Goal: Task Accomplishment & Management: Manage account settings

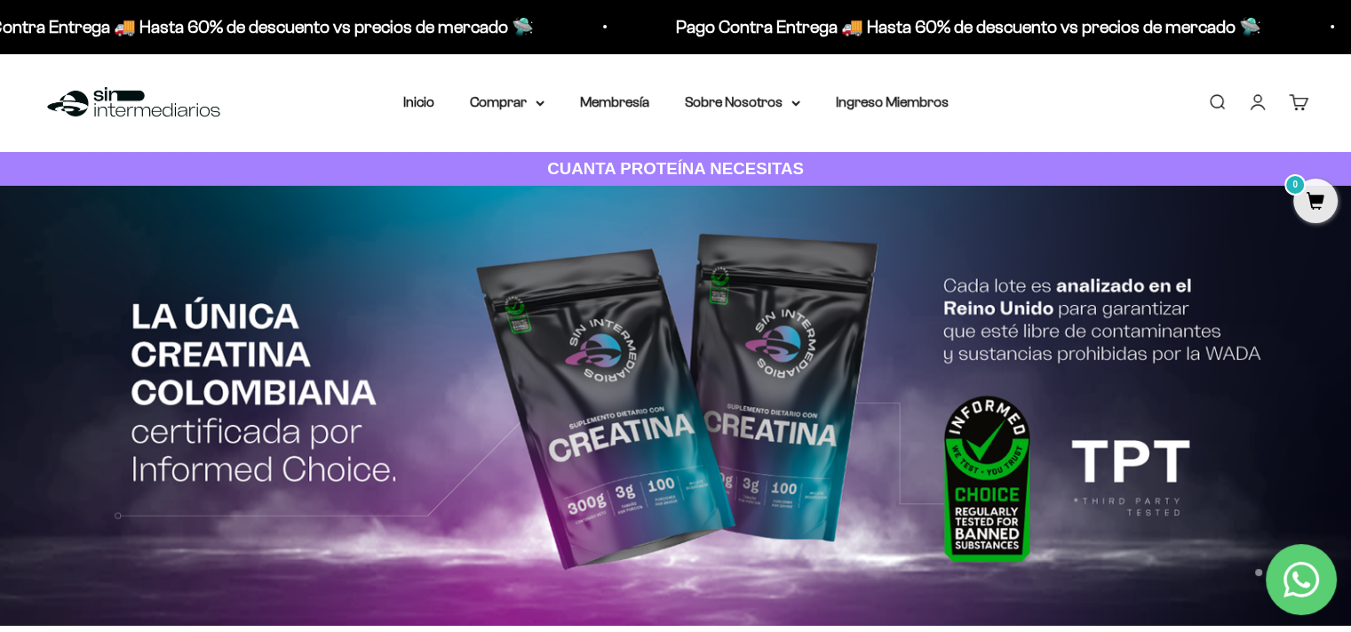
click at [1248, 106] on link "Iniciar sesión" at bounding box center [1258, 102] width 20 height 20
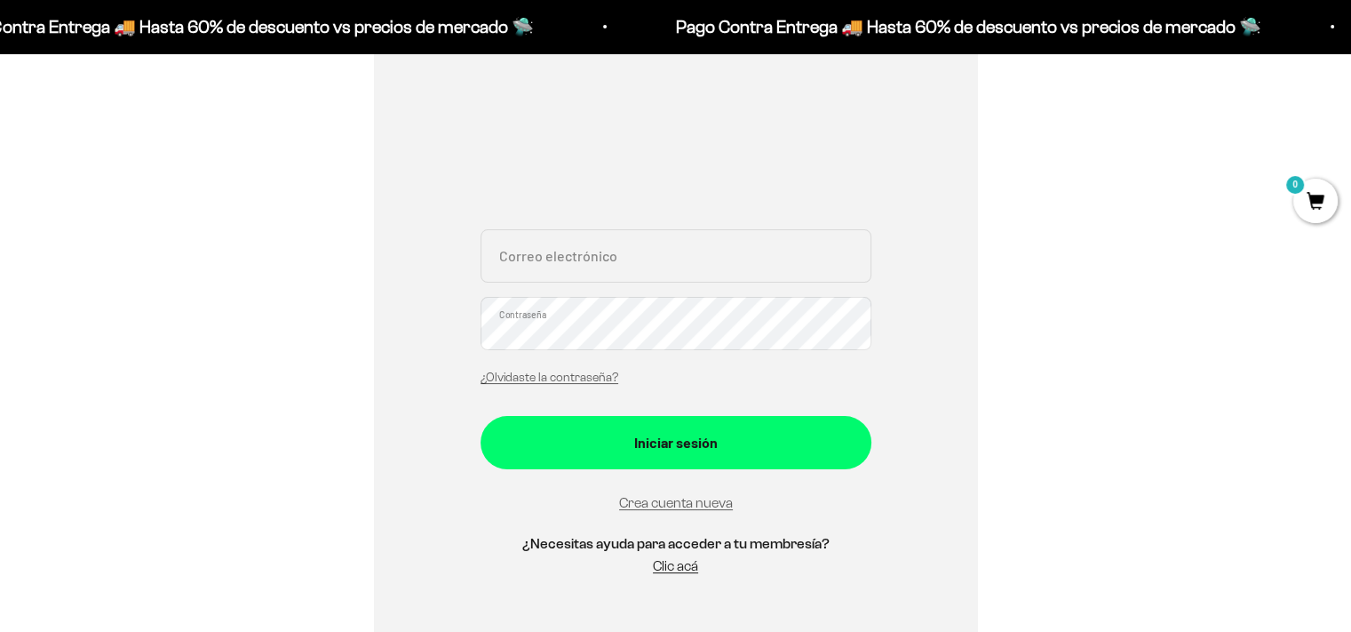
scroll to position [266, 0]
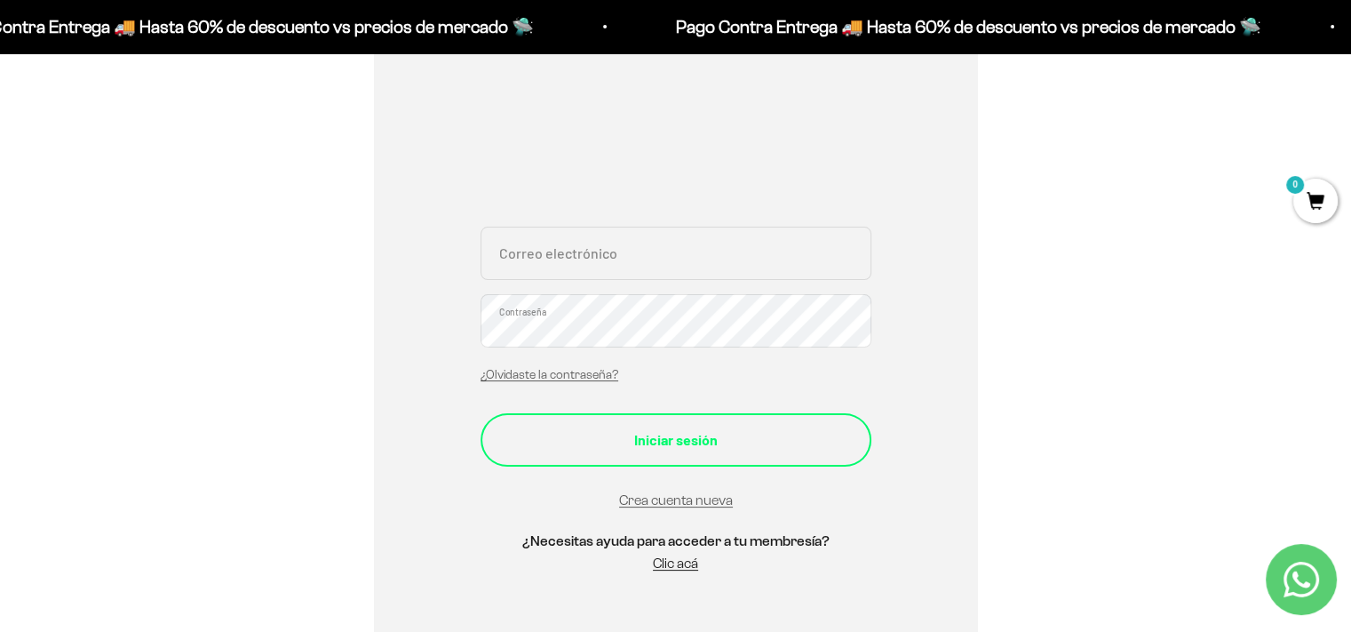
type input "bamateus9@gmail.com"
click at [643, 436] on div "Iniciar sesión" at bounding box center [676, 439] width 320 height 23
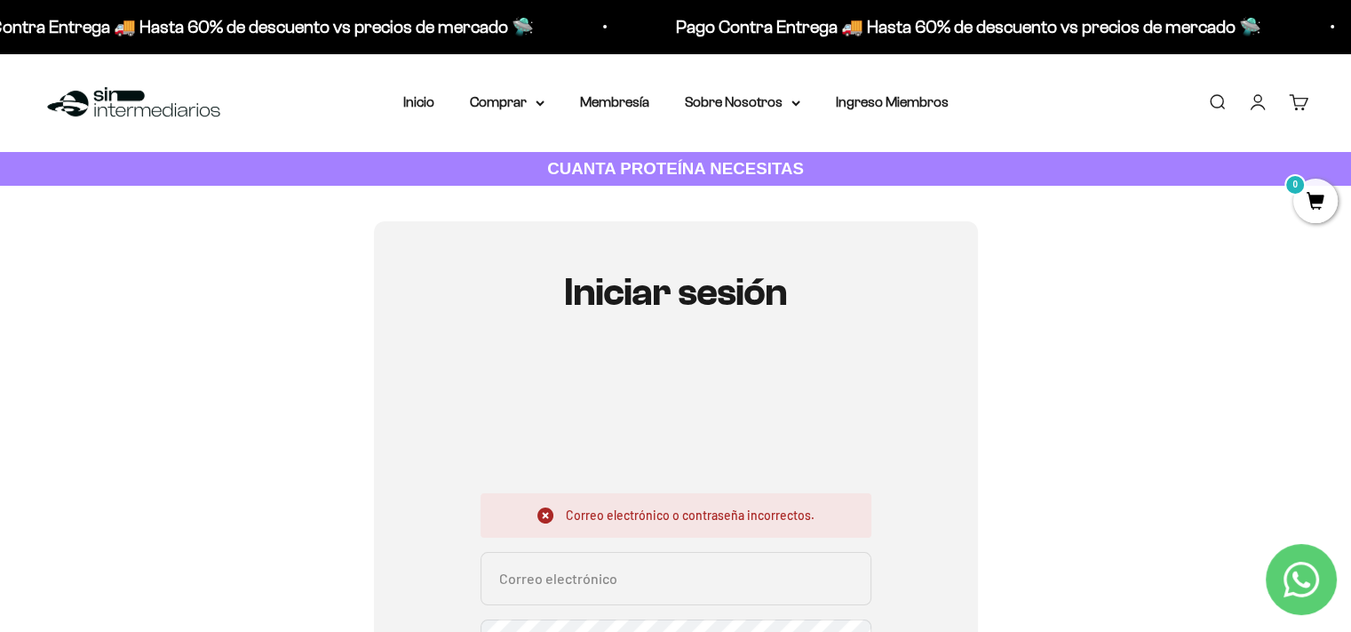
scroll to position [178, 0]
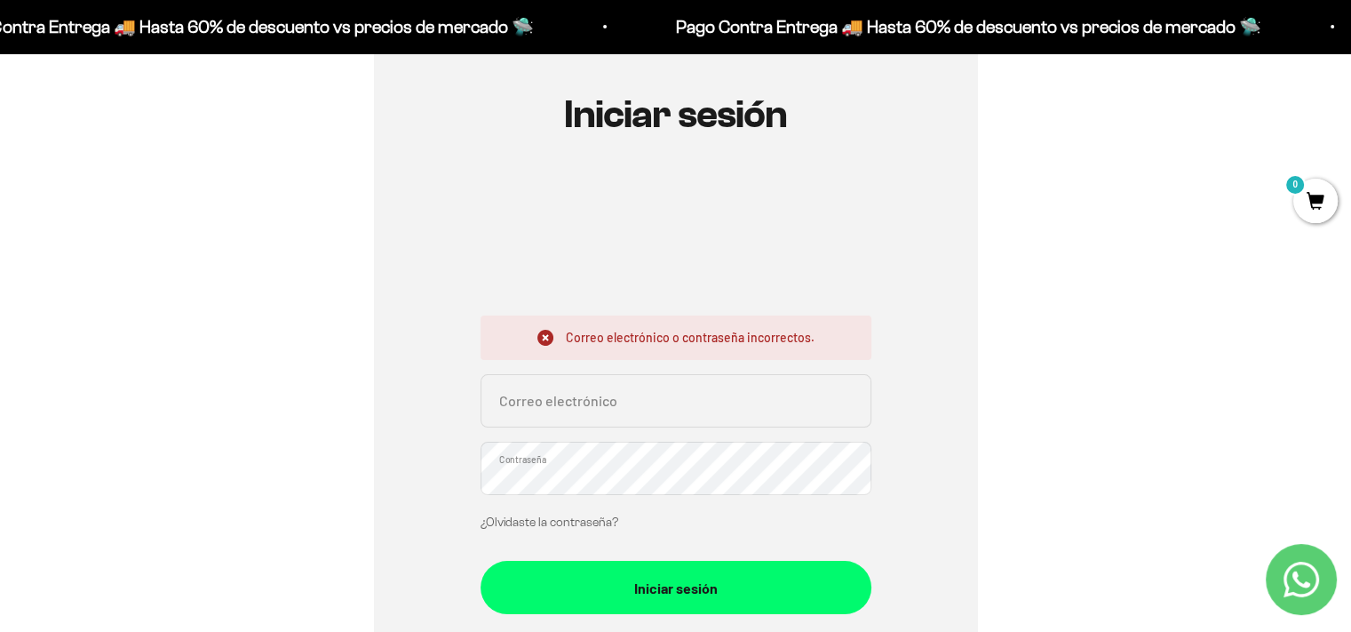
type input "bamateus9@gmail.com"
click at [597, 520] on link "¿Olvidaste la contraseña?" at bounding box center [550, 521] width 138 height 13
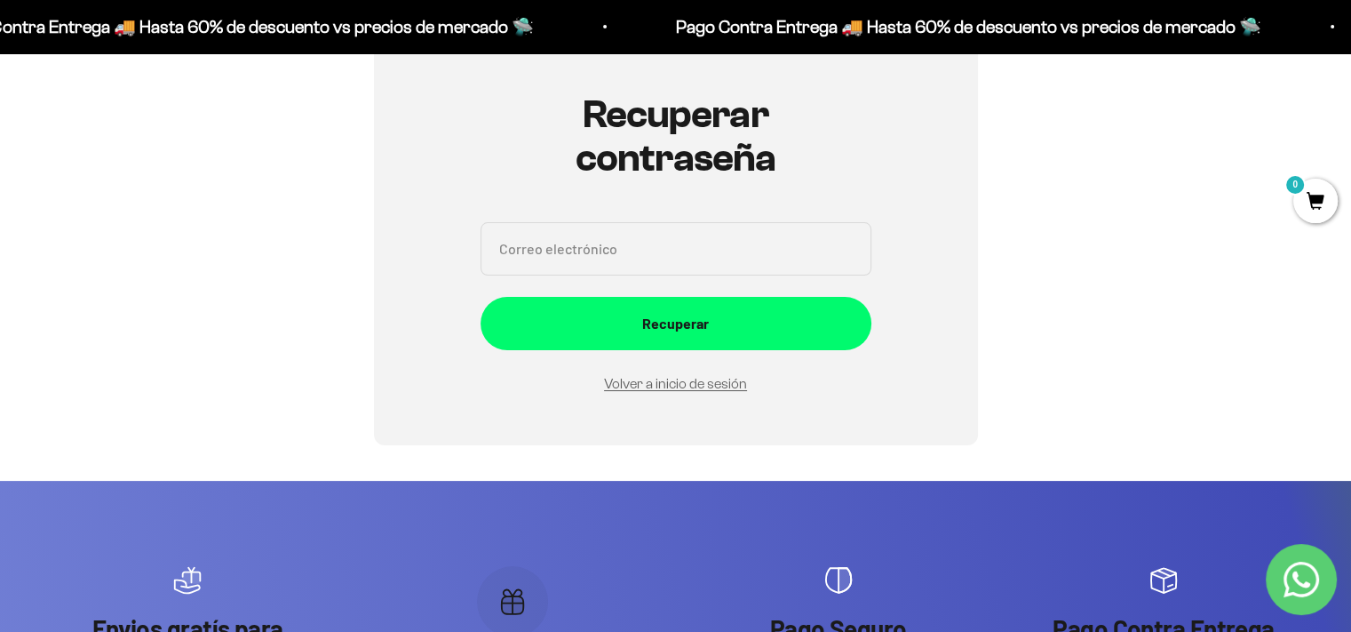
click at [632, 244] on input "Correo electrónico" at bounding box center [676, 248] width 391 height 53
type input "bamateus9@gmail.com"
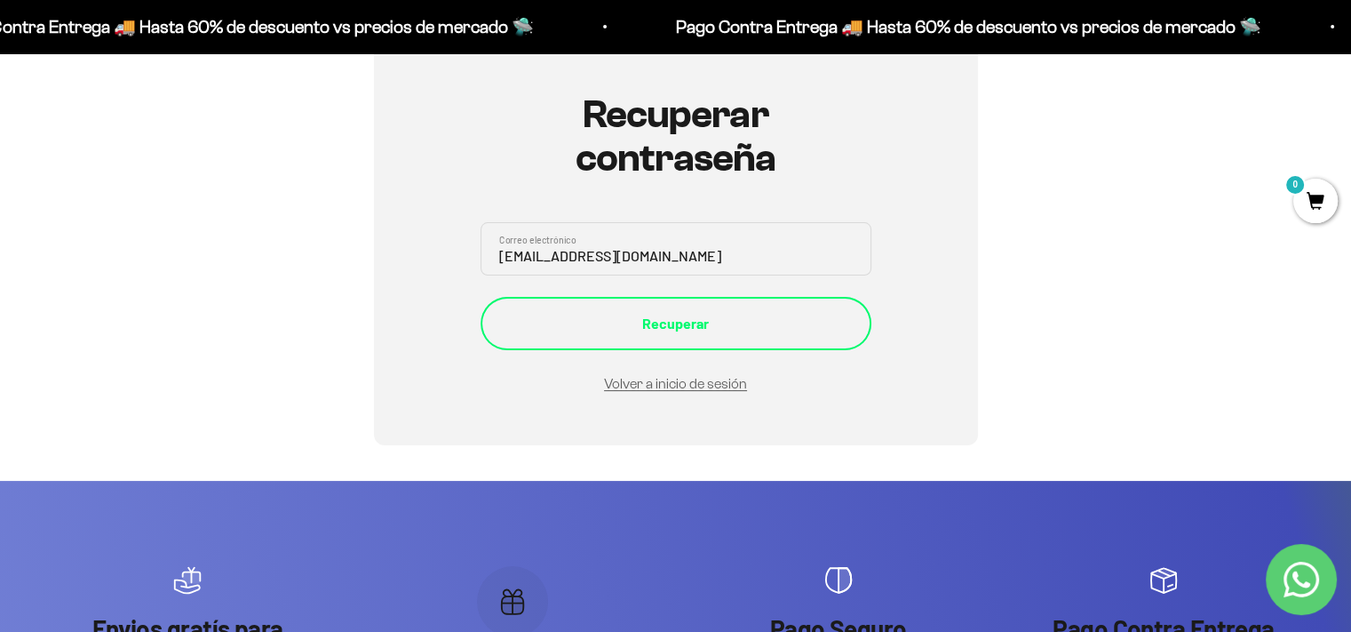
click at [640, 325] on div "Recuperar" at bounding box center [676, 323] width 320 height 23
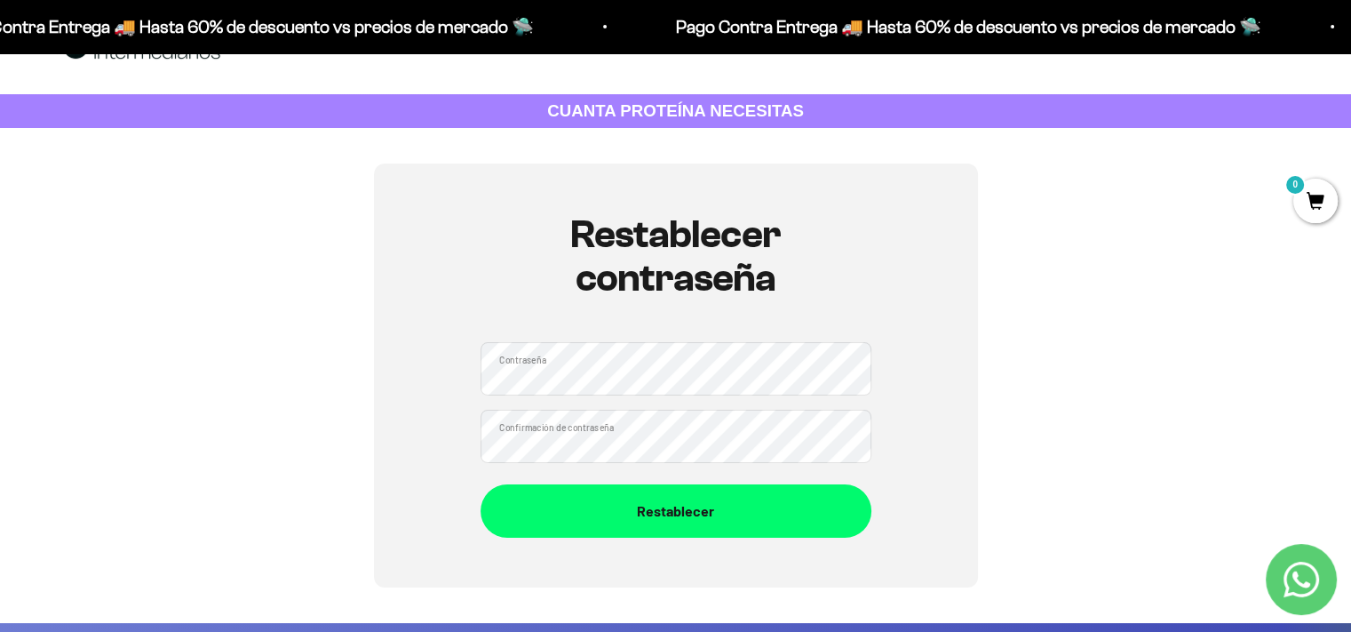
scroll to position [89, 0]
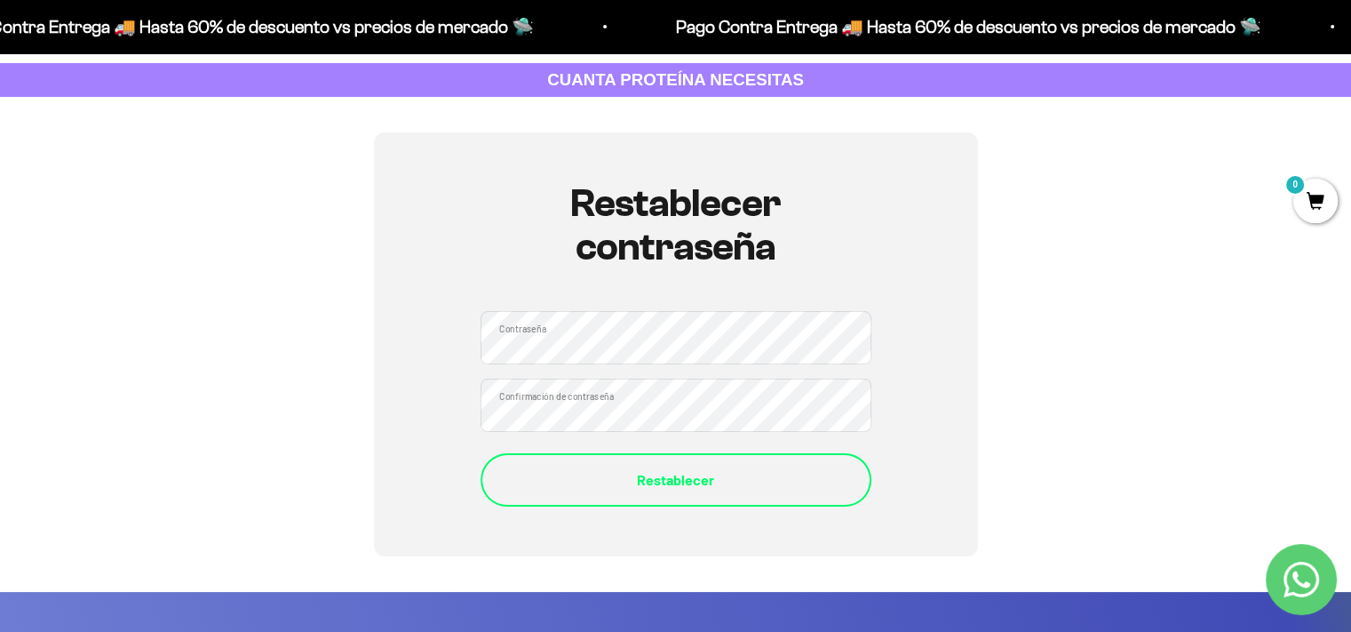
click at [585, 468] on div "Restablecer" at bounding box center [676, 479] width 320 height 23
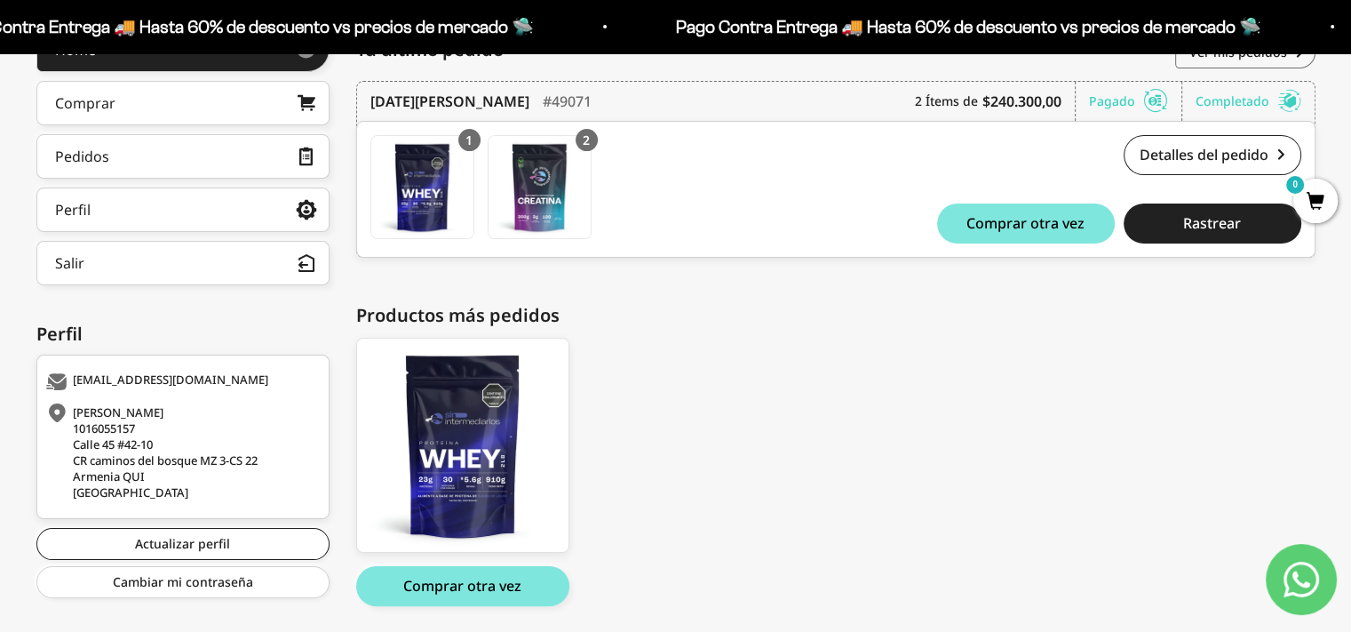
scroll to position [245, 0]
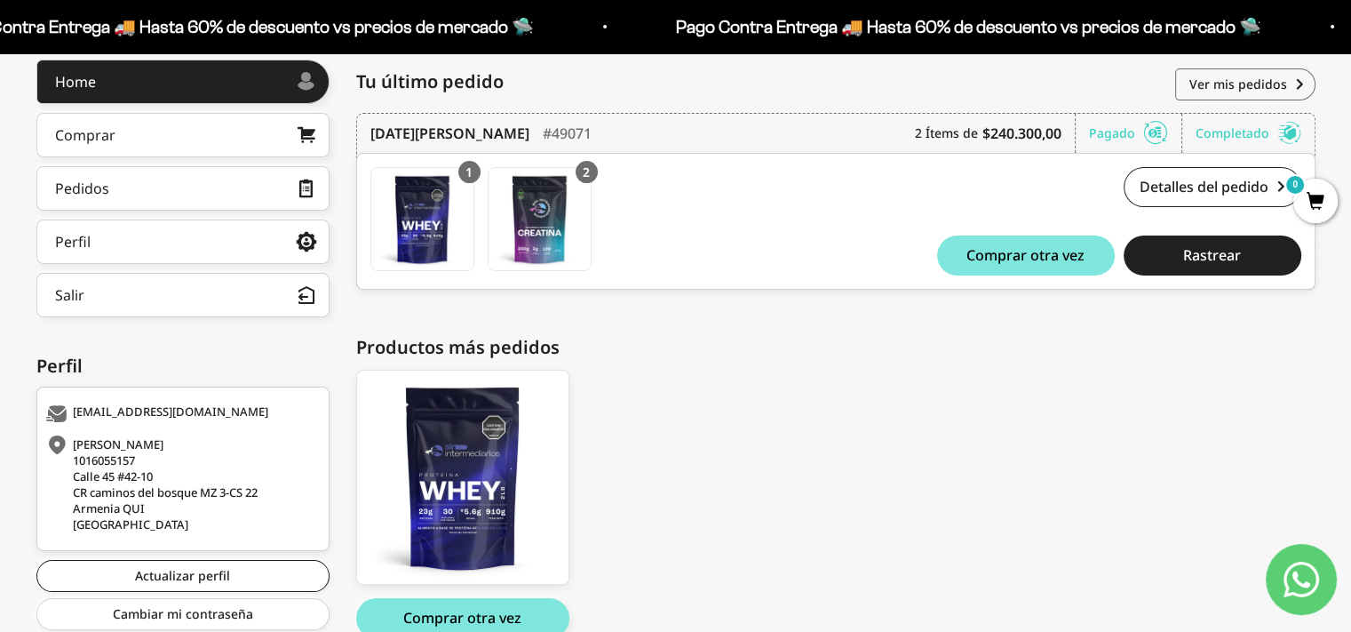
click at [707, 461] on div "Proteína Whey - Sin Sabor / 2 libras (910g) Proteína Whey - Sin Sabor / 2 libra…" at bounding box center [827, 503] width 942 height 268
